Goal: Information Seeking & Learning: Learn about a topic

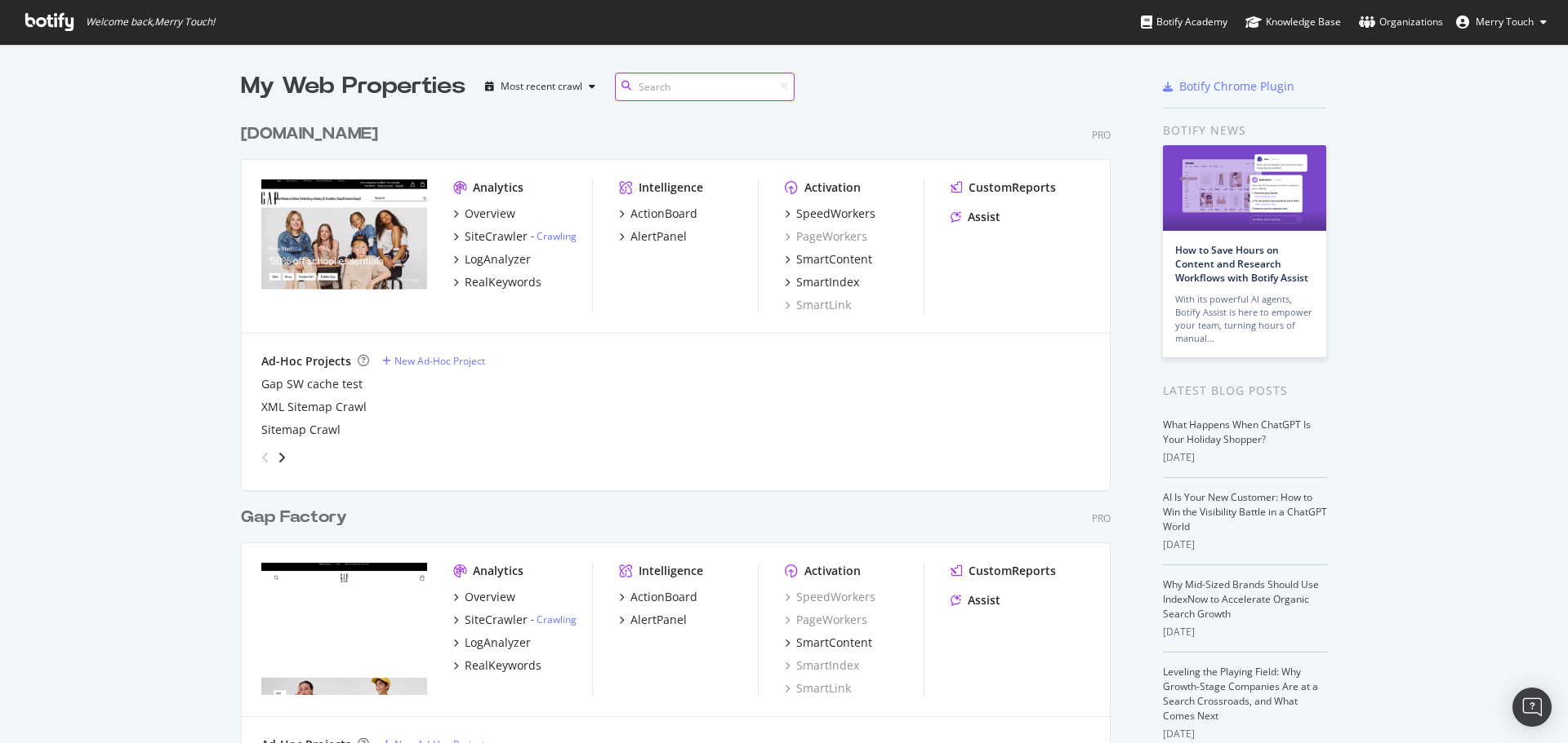
scroll to position [1868, 870]
click at [510, 280] on div "RealKeywords" at bounding box center [503, 282] width 77 height 16
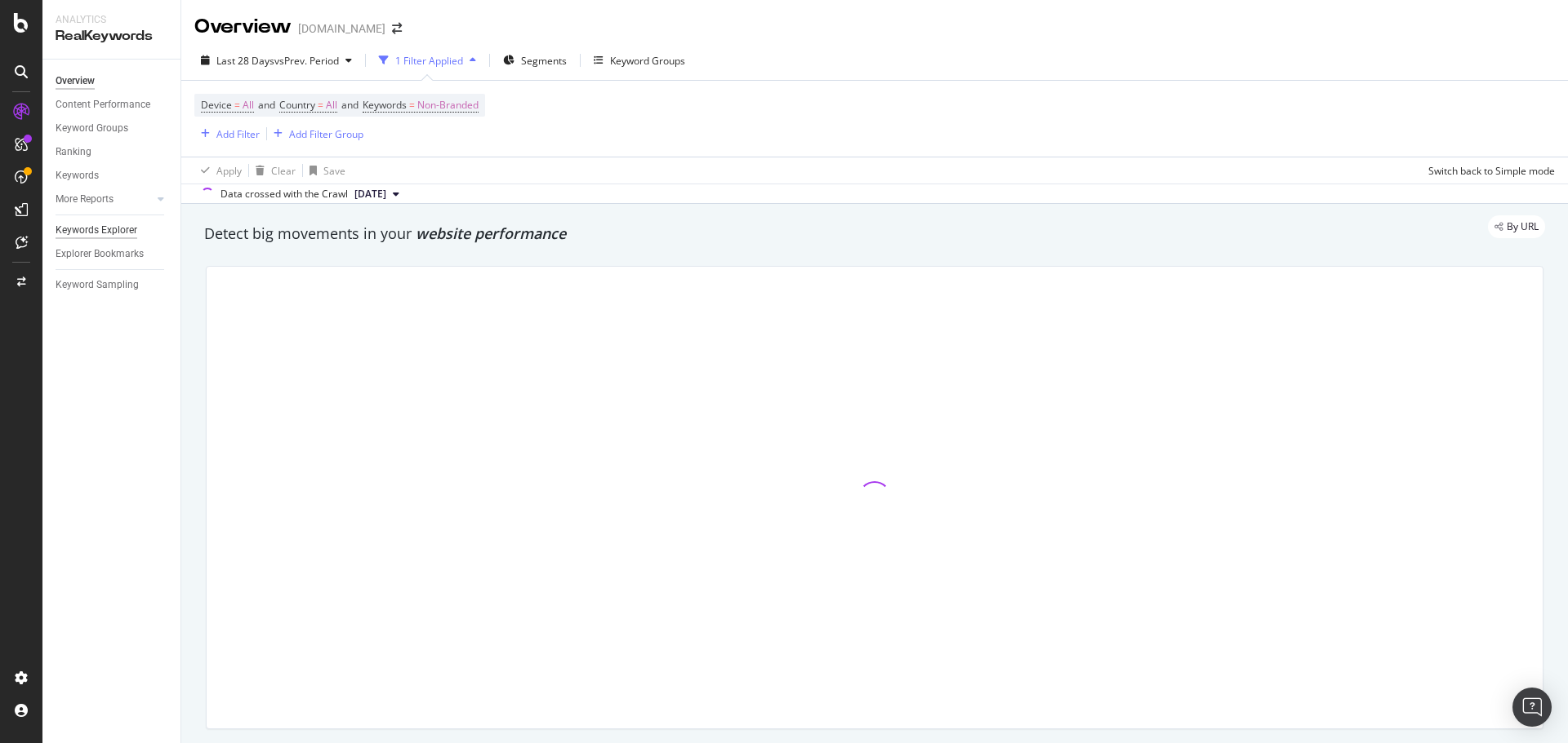
click at [102, 230] on div "Keywords Explorer" at bounding box center [96, 230] width 82 height 17
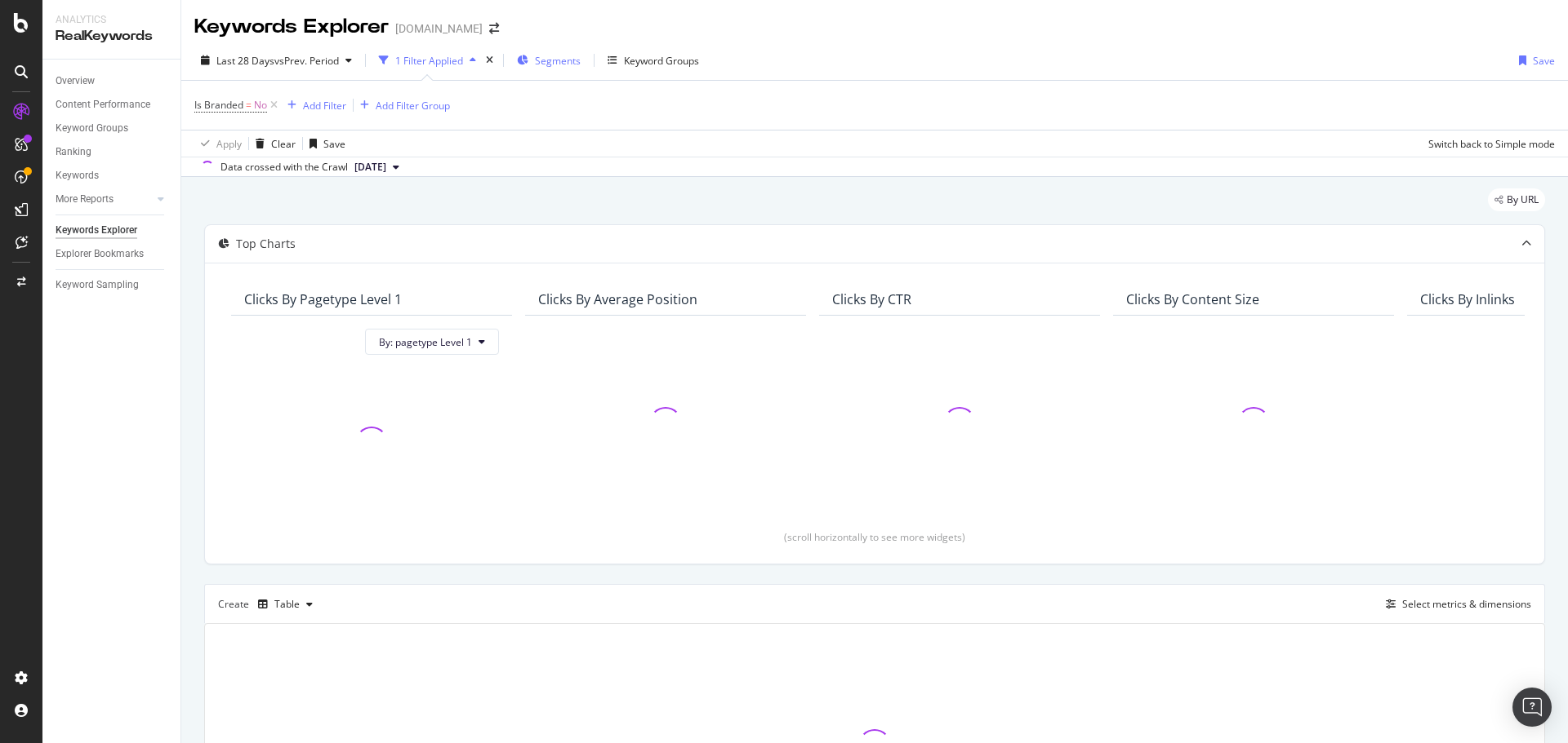
click at [556, 56] on span "Segments" at bounding box center [557, 61] width 45 height 14
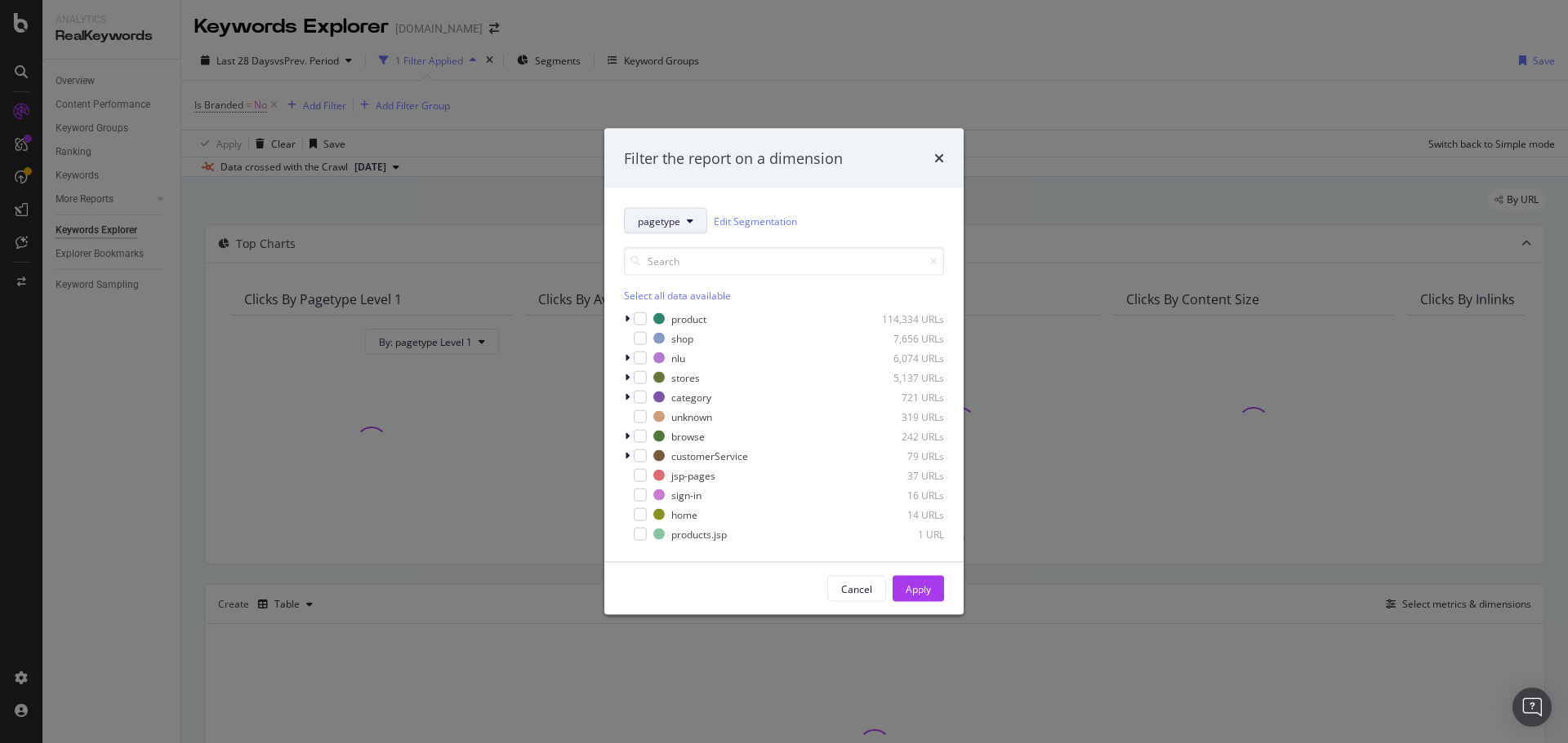
click at [656, 222] on span "pagetype" at bounding box center [659, 221] width 43 height 14
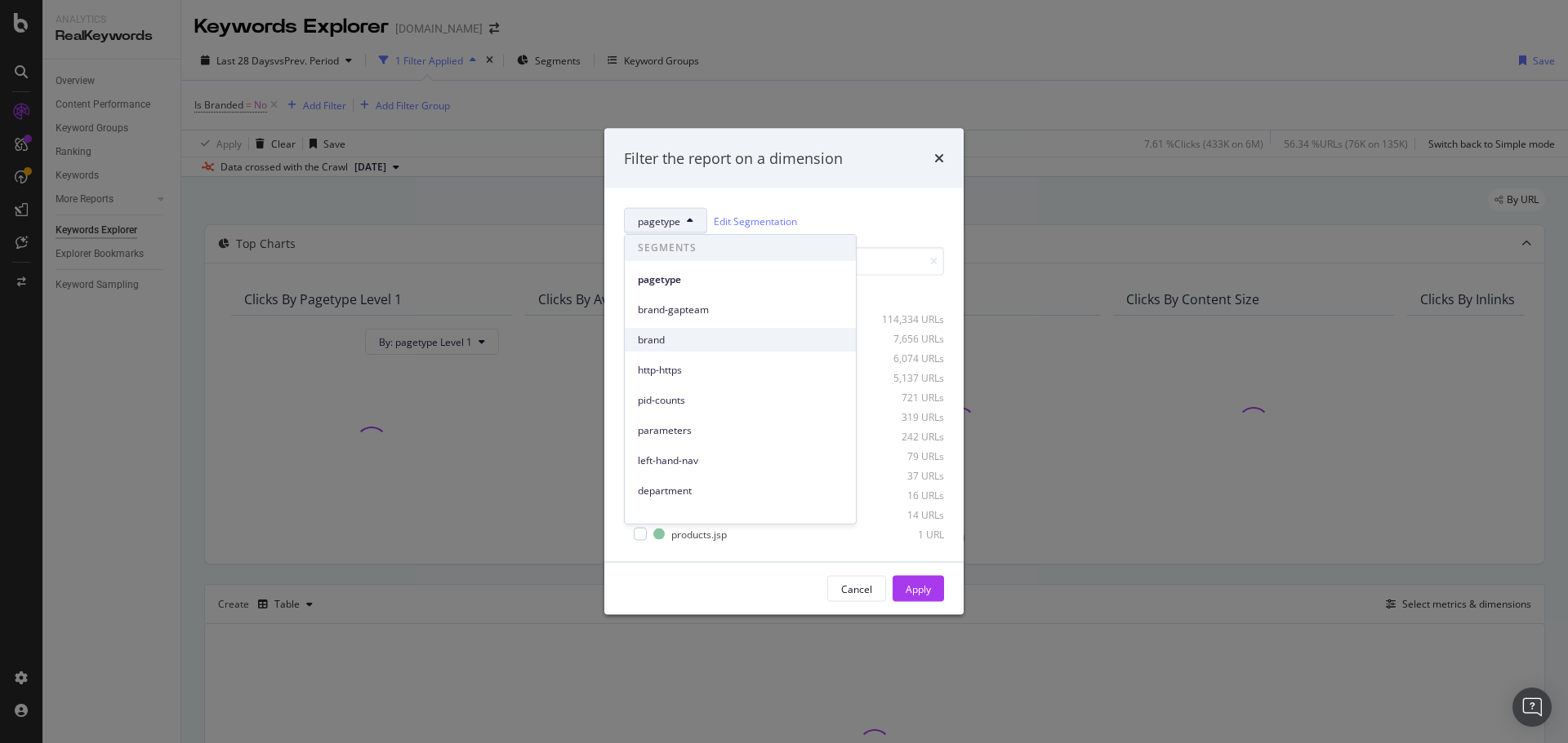
click at [666, 342] on span "brand" at bounding box center [740, 340] width 205 height 14
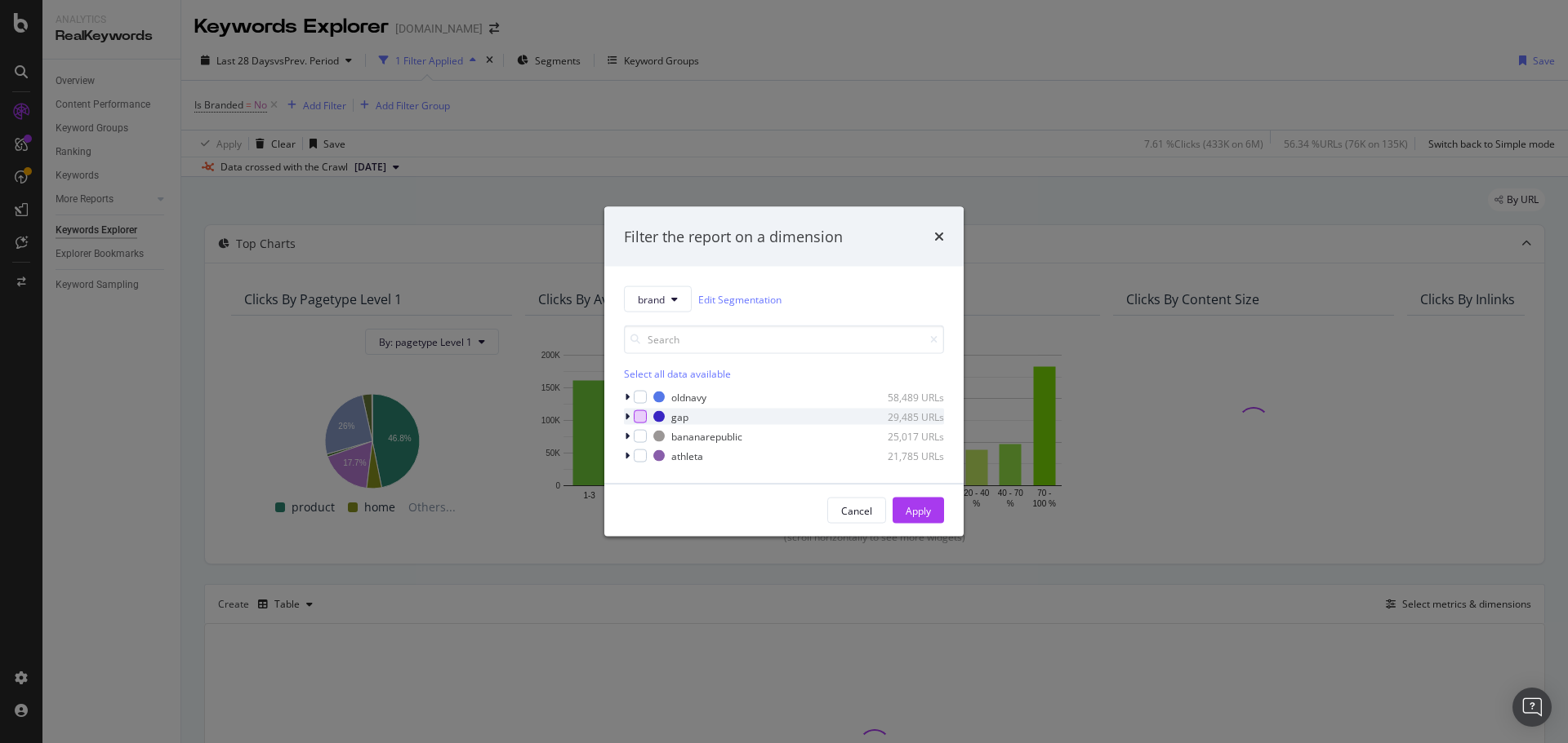
click at [636, 420] on div "modal" at bounding box center [640, 417] width 13 height 13
click at [915, 512] on div "Apply" at bounding box center [918, 510] width 25 height 14
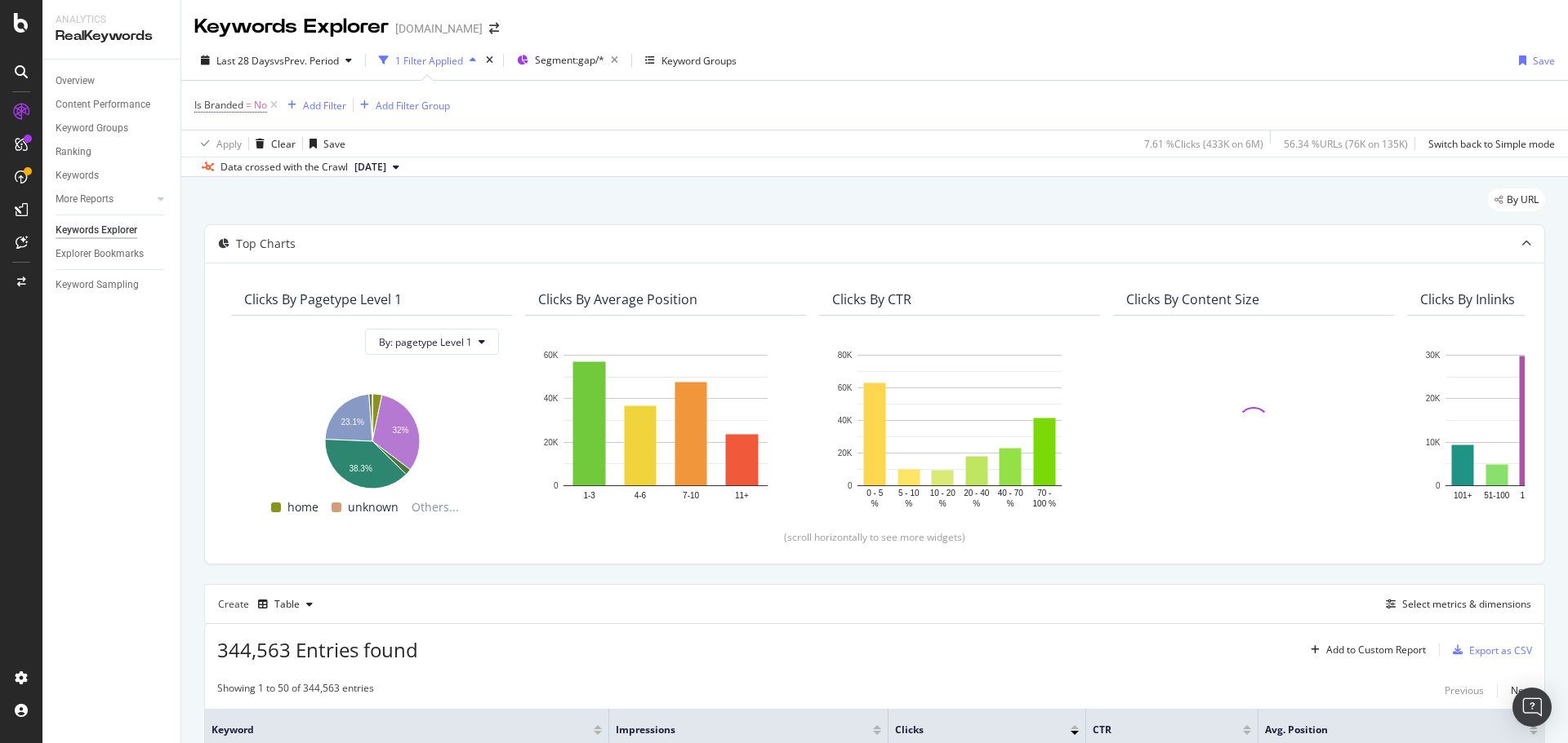
click at [937, 38] on div "Keywords Explorer [DOMAIN_NAME]" at bounding box center [874, 20] width 1386 height 41
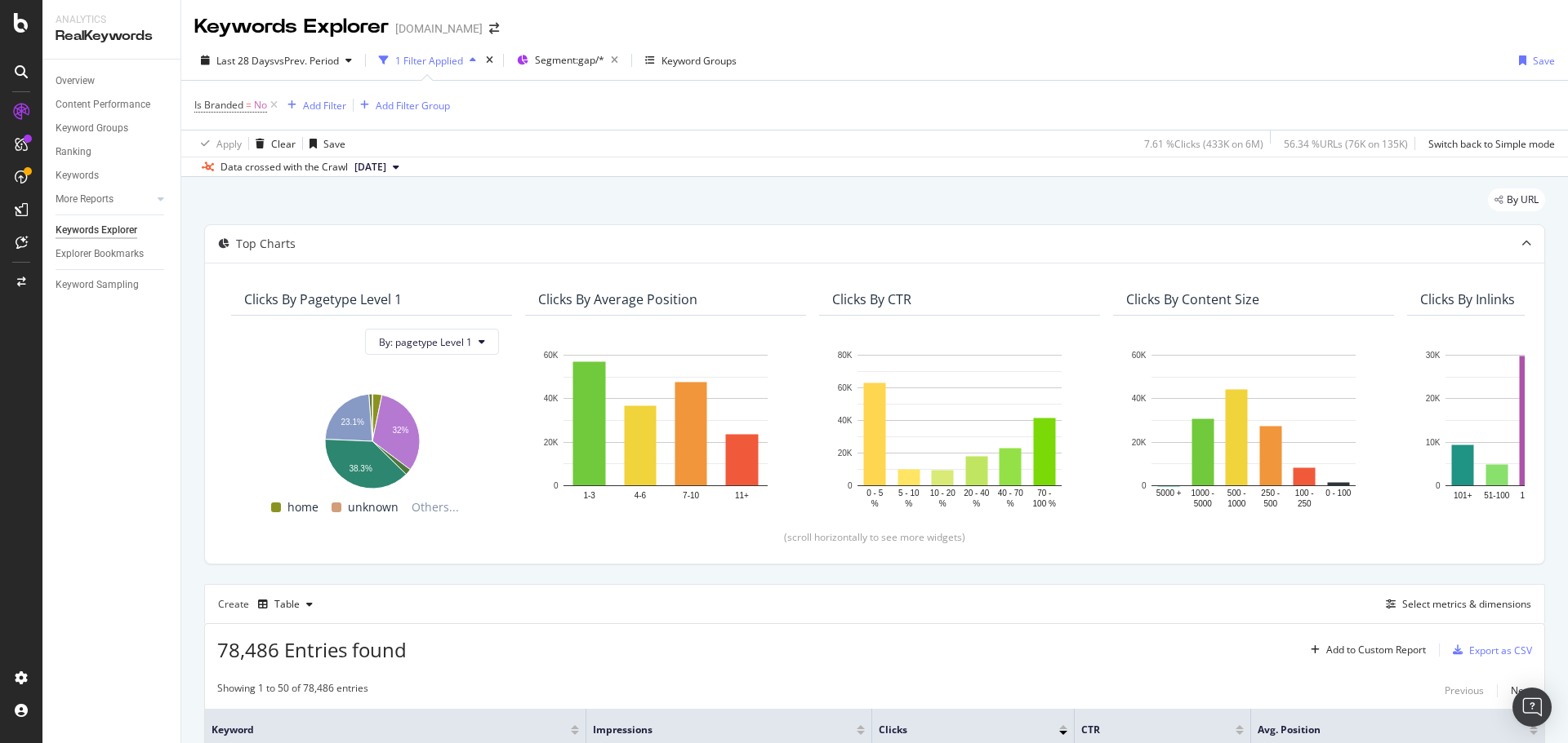
click at [926, 42] on div "Last 28 Days vs Prev. Period 1 Filter Applied Segment: gap/* Keyword Groups Sav…" at bounding box center [874, 109] width 1386 height 136
click at [884, 24] on div "Keywords Explorer [DOMAIN_NAME]" at bounding box center [874, 20] width 1386 height 41
click at [891, 41] on div "Last 28 Days vs Prev. Period 1 Filter Applied Segment: gap/* Keyword Groups Sav…" at bounding box center [874, 109] width 1386 height 136
